Goal: Find specific page/section: Find specific page/section

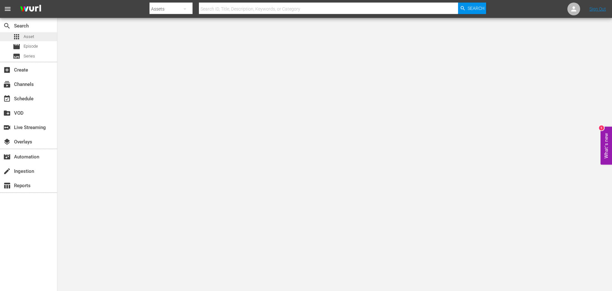
click at [31, 33] on div "apps Asset" at bounding box center [23, 36] width 21 height 9
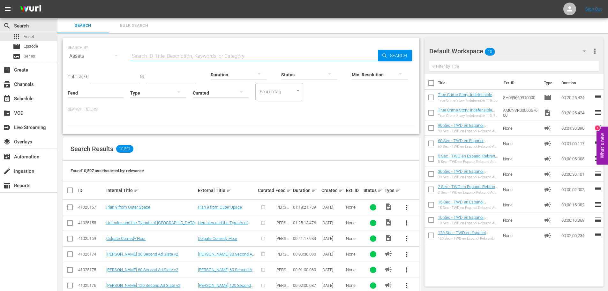
click at [166, 56] on input "text" at bounding box center [254, 55] width 248 height 15
paste input "Fear the Walking Dead: Dead in the Water"
type input "Fear the Walking Dead: Dead in the Water"
click at [401, 56] on span "Search" at bounding box center [399, 55] width 25 height 11
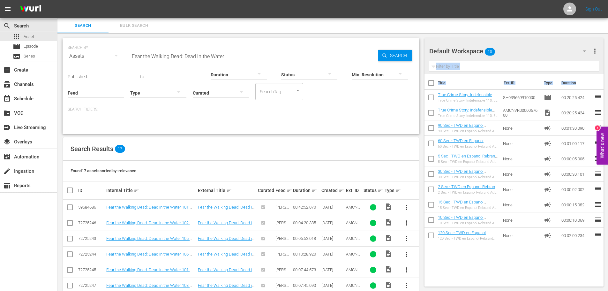
drag, startPoint x: 602, startPoint y: 51, endPoint x: 612, endPoint y: 150, distance: 99.4
click at [608, 150] on html "menu Sign Out search Search apps Asset movie Episode subtitles Series add_box C…" at bounding box center [304, 145] width 608 height 291
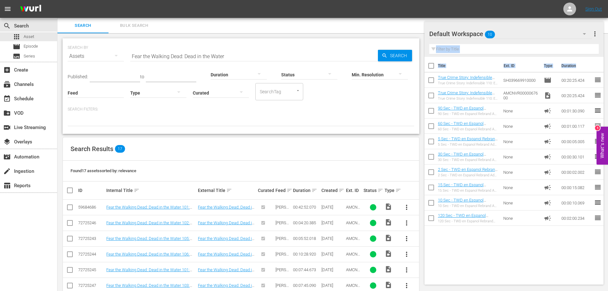
scroll to position [75, 0]
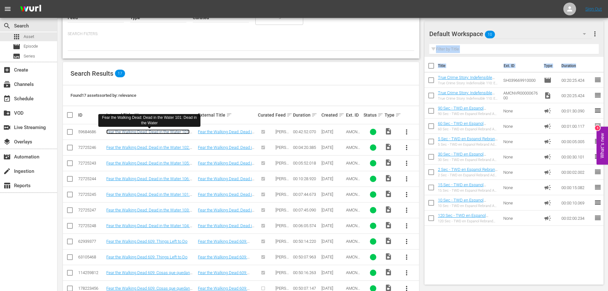
click at [178, 132] on link "Fear the Walking Dead: Dead in the Water 101: Dead in the Water" at bounding box center [147, 134] width 83 height 10
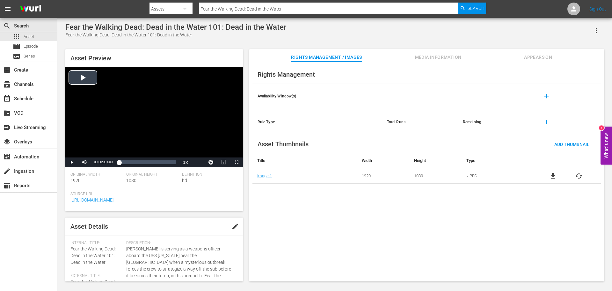
click at [193, 115] on div "Video Player" at bounding box center [154, 112] width 178 height 90
click at [149, 166] on div "Loaded : 0.48% 00:22:09.384 00:00:00.331" at bounding box center [147, 162] width 63 height 10
click at [163, 163] on div "Loaded : 54.93% 00:30:35.128 00:22:38.537" at bounding box center [147, 162] width 57 height 6
click at [163, 163] on div "00:33:14.467" at bounding box center [141, 162] width 44 height 6
click at [172, 163] on div "00:37:06.183" at bounding box center [145, 162] width 53 height 6
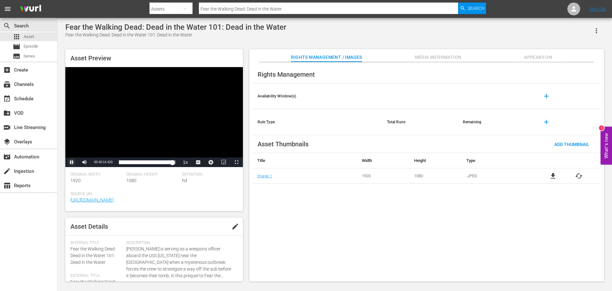
click at [72, 162] on span "Video Player" at bounding box center [72, 162] width 0 height 0
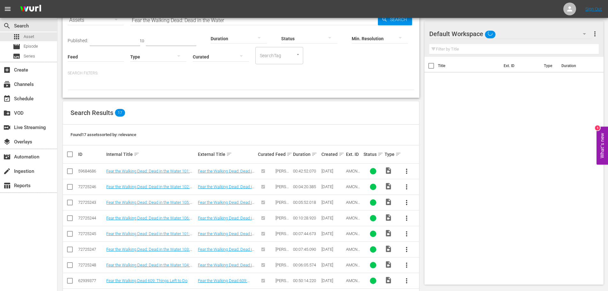
scroll to position [45, 0]
